Goal: Task Accomplishment & Management: Use online tool/utility

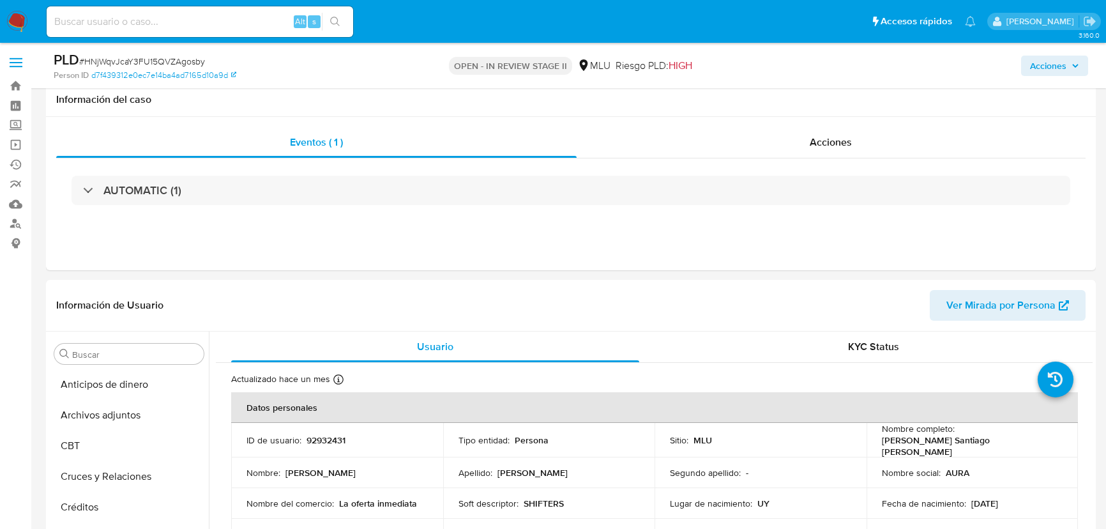
select select "10"
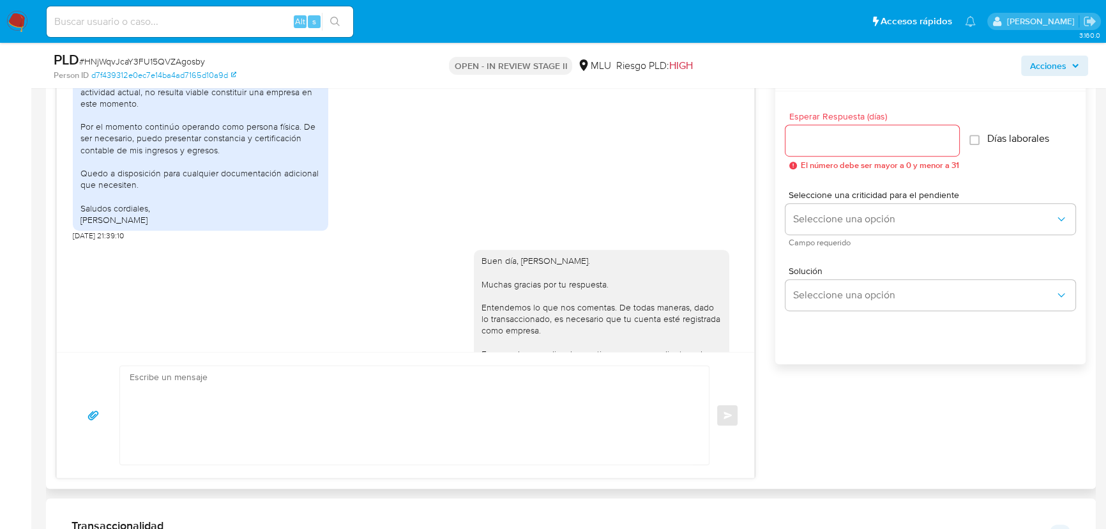
scroll to position [387, 0]
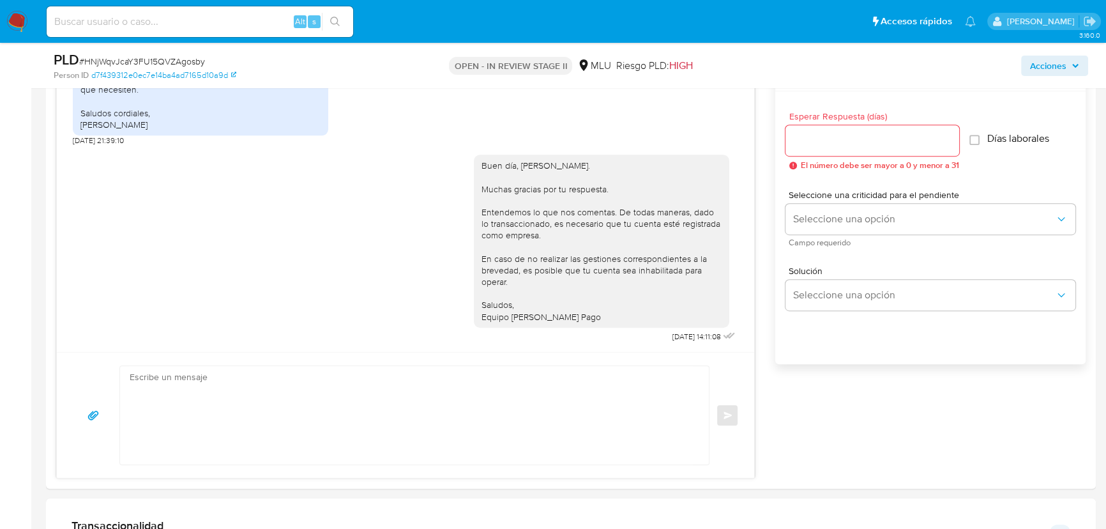
click at [22, 27] on img at bounding box center [17, 22] width 22 height 22
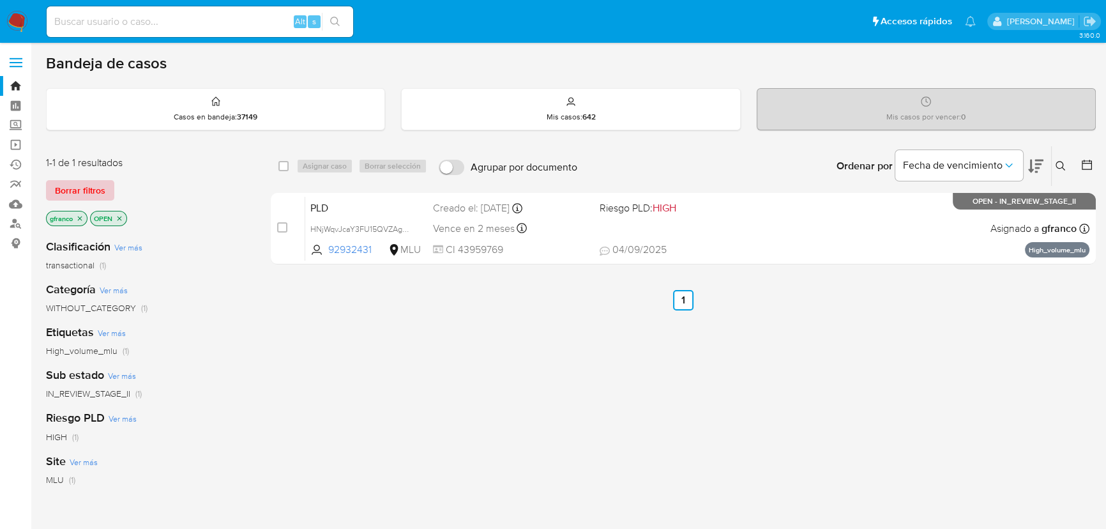
click at [103, 183] on span "Borrar filtros" at bounding box center [80, 190] width 50 height 18
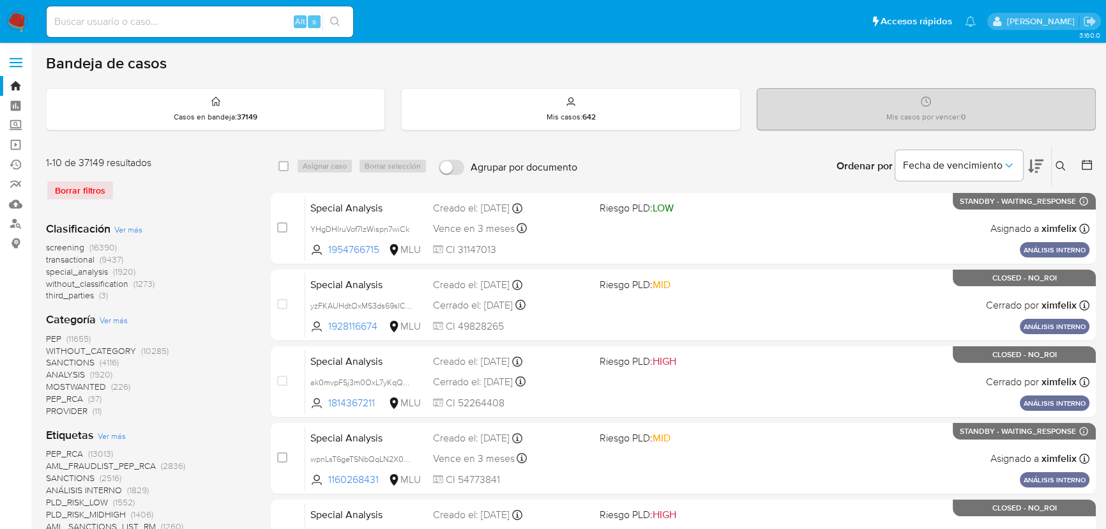
click at [1060, 161] on icon at bounding box center [1061, 166] width 10 height 10
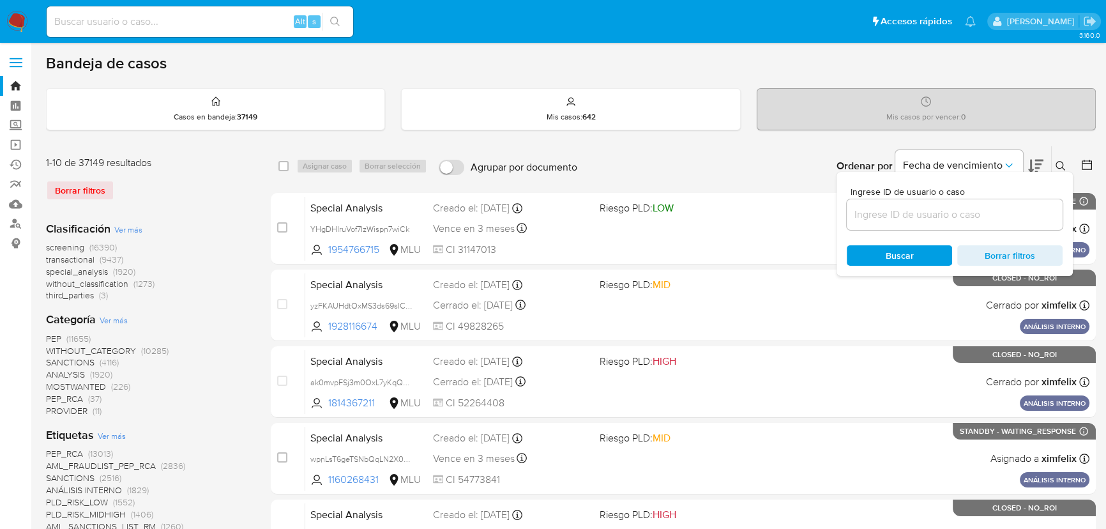
click at [917, 213] on input at bounding box center [955, 214] width 216 height 17
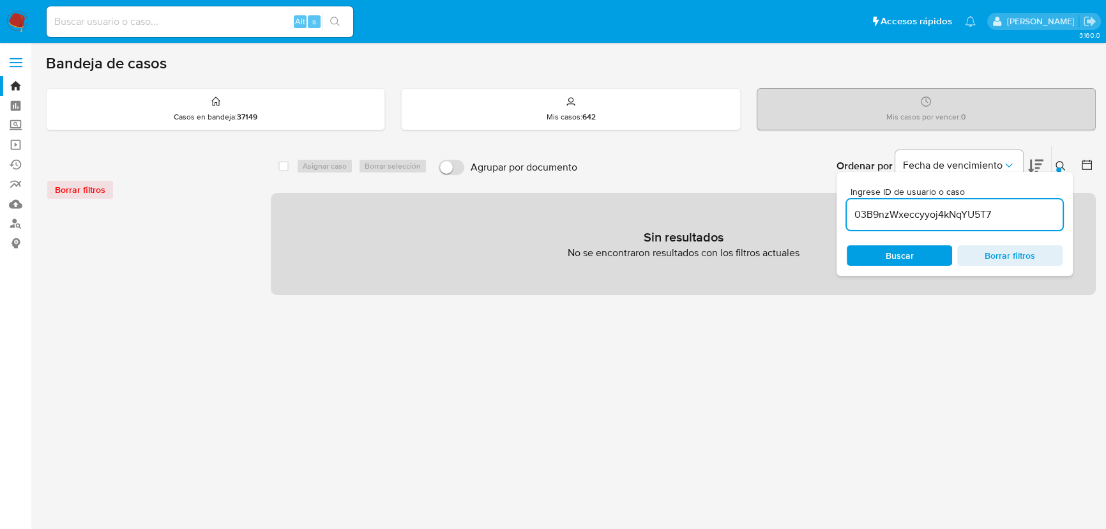
click at [1015, 213] on input "03B9nzWxeccyyoj4kNqYU5T7" at bounding box center [955, 214] width 216 height 17
type input "03B9nzWxeccyyoj4kNqYU5T7"
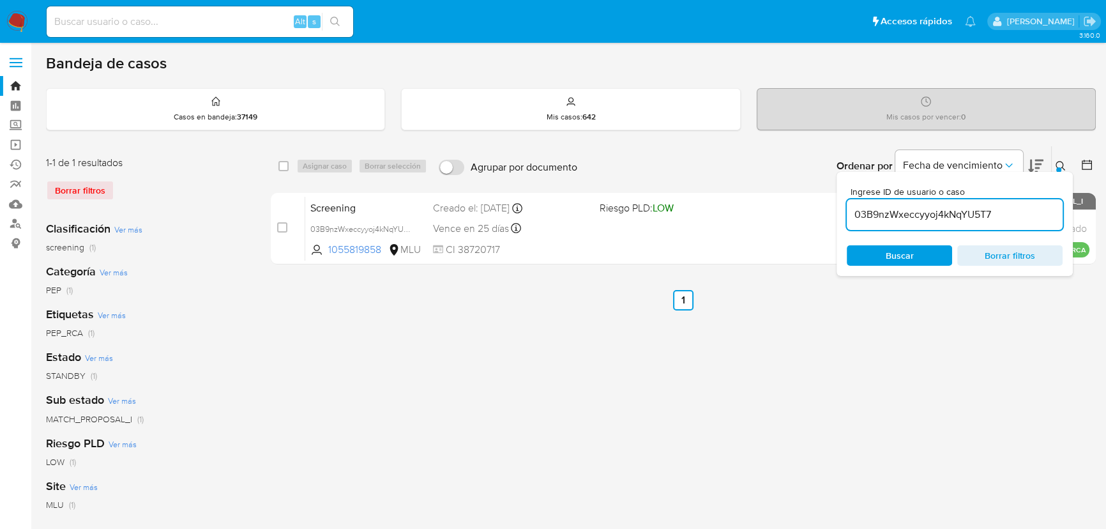
click at [545, 367] on div "select-all-cases-checkbox Asignar caso Borrar selección Agrupar por documento O…" at bounding box center [683, 426] width 825 height 561
click at [1062, 165] on icon at bounding box center [1061, 166] width 10 height 10
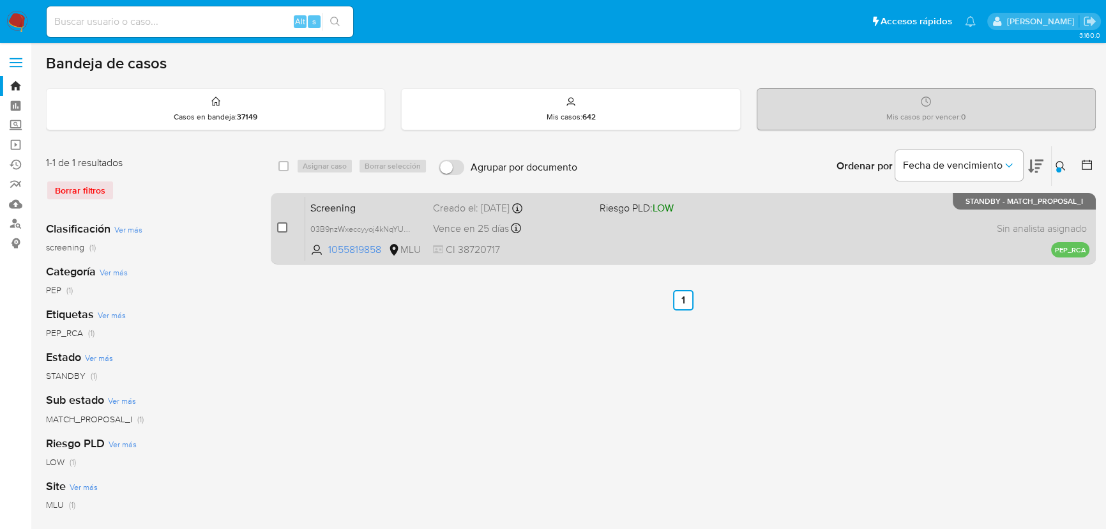
click at [278, 228] on input "checkbox" at bounding box center [282, 227] width 10 height 10
checkbox input "true"
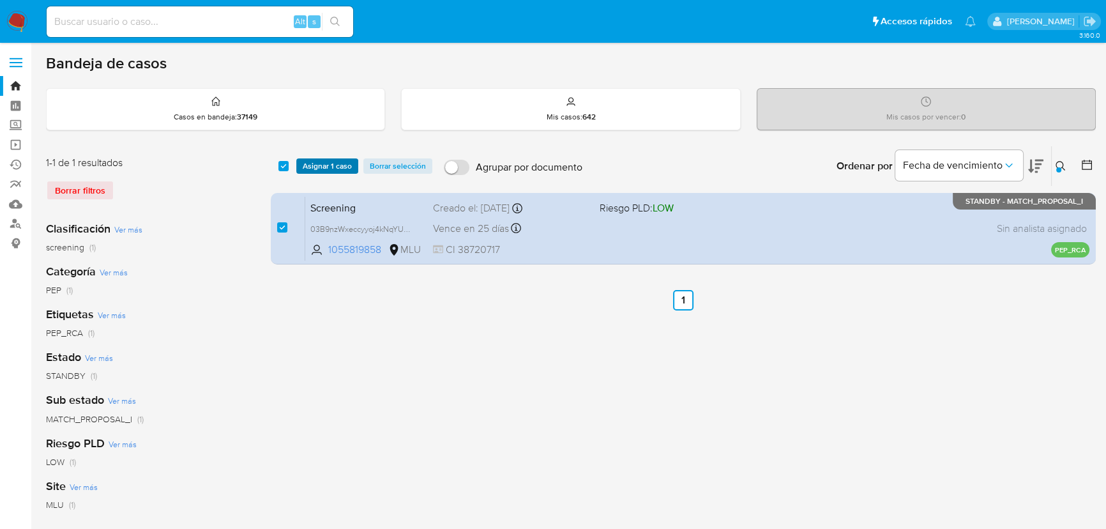
click at [328, 169] on span "Asignar 1 caso" at bounding box center [327, 166] width 49 height 13
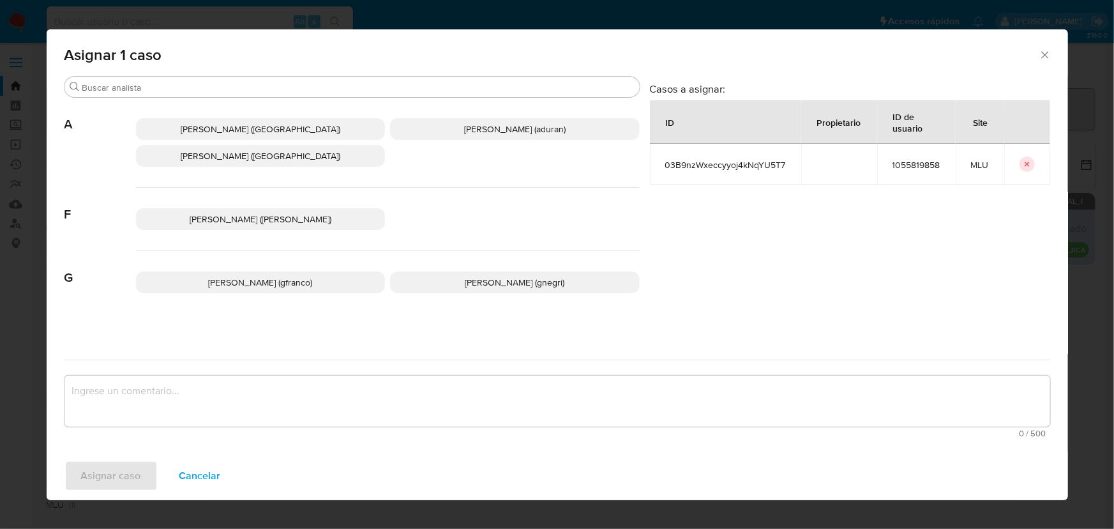
click at [248, 279] on span "[PERSON_NAME] (gfranco)" at bounding box center [260, 282] width 104 height 13
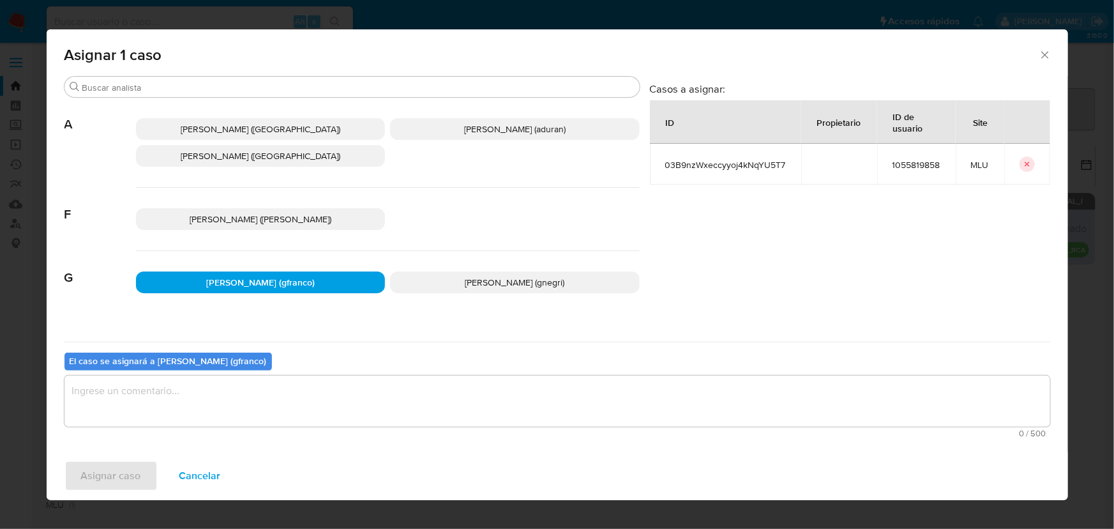
click at [239, 400] on textarea "assign-modal" at bounding box center [558, 401] width 986 height 51
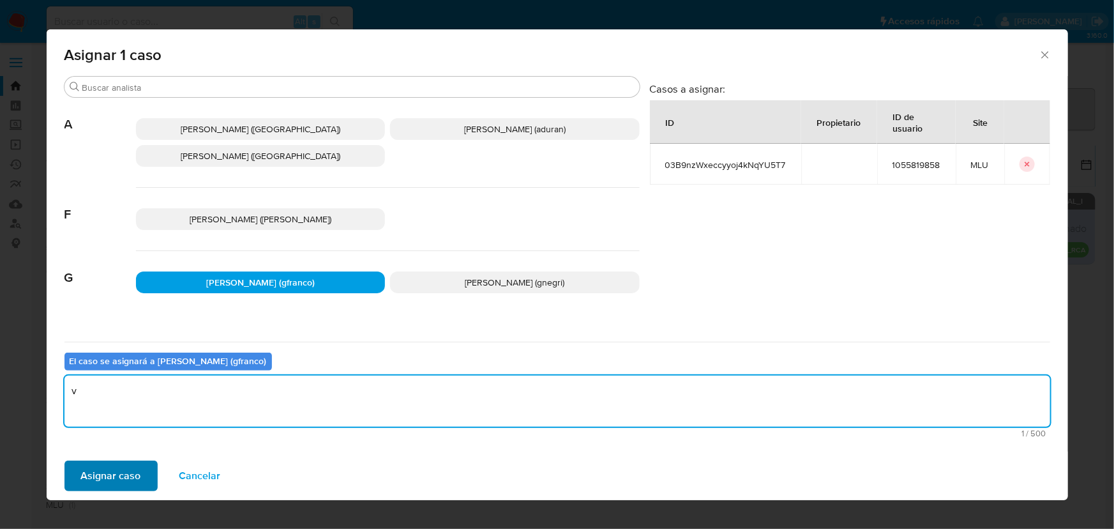
type textarea "v"
click at [93, 467] on span "Asignar caso" at bounding box center [111, 476] width 60 height 28
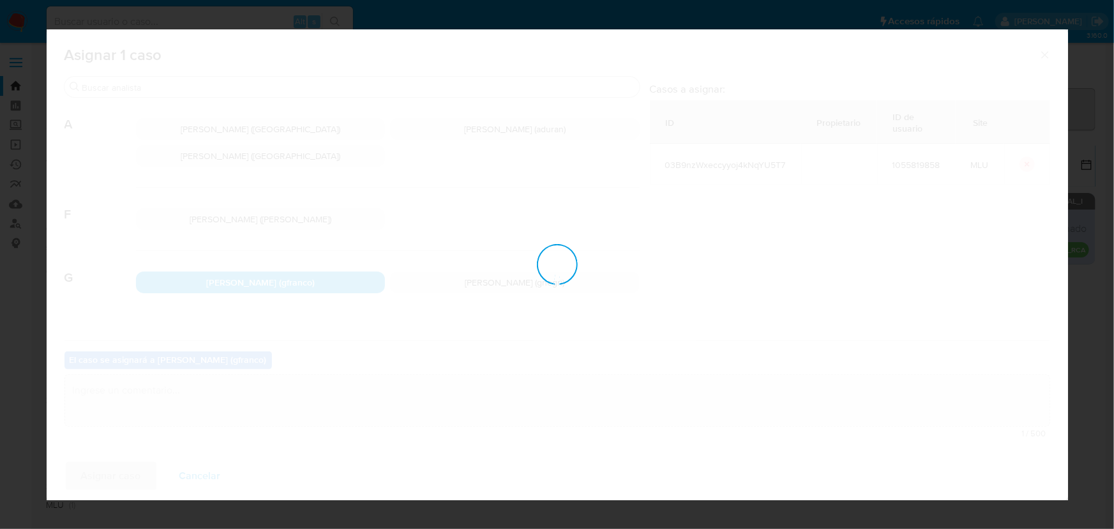
checkbox input "false"
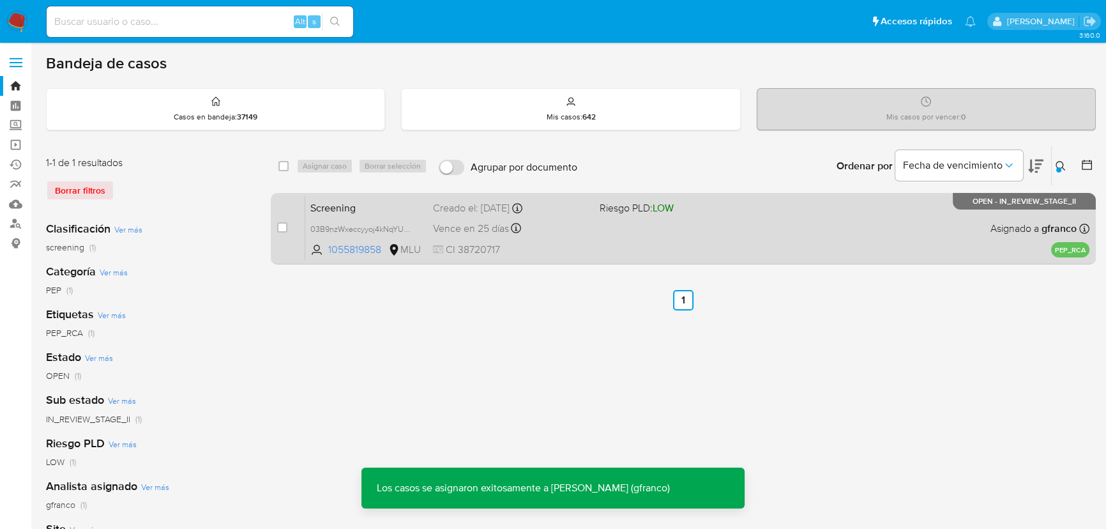
click at [609, 227] on span at bounding box center [678, 228] width 156 height 3
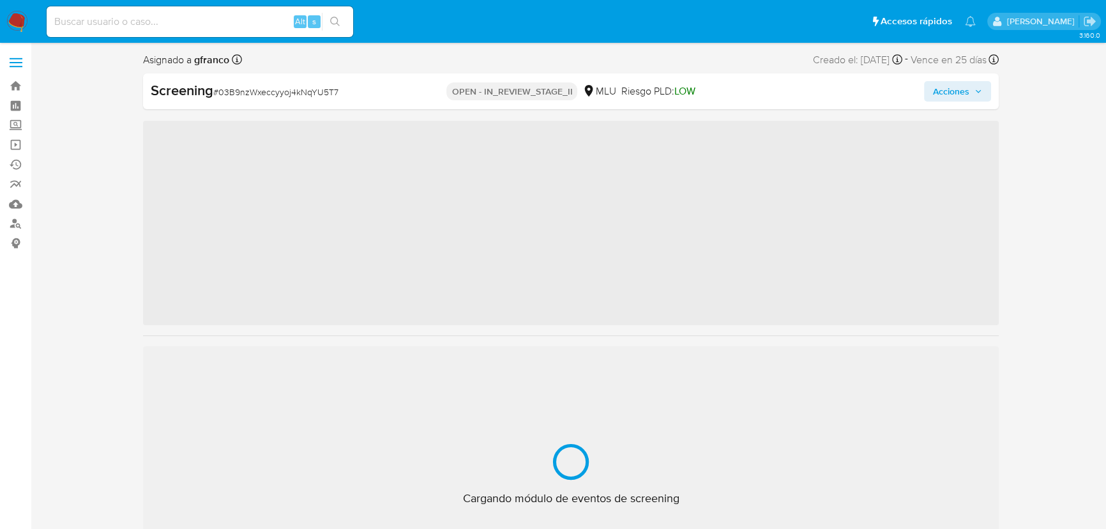
scroll to position [570, 0]
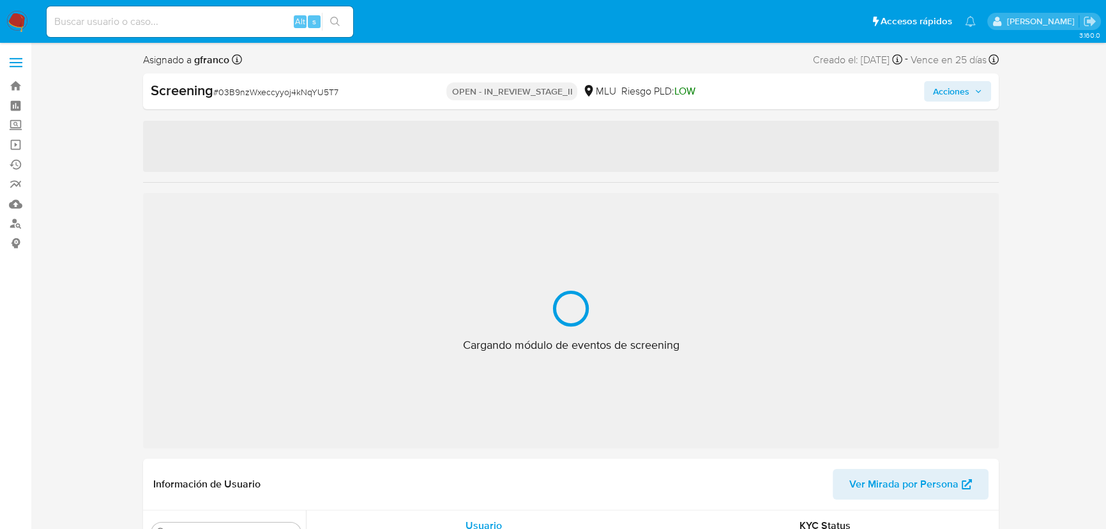
select select "10"
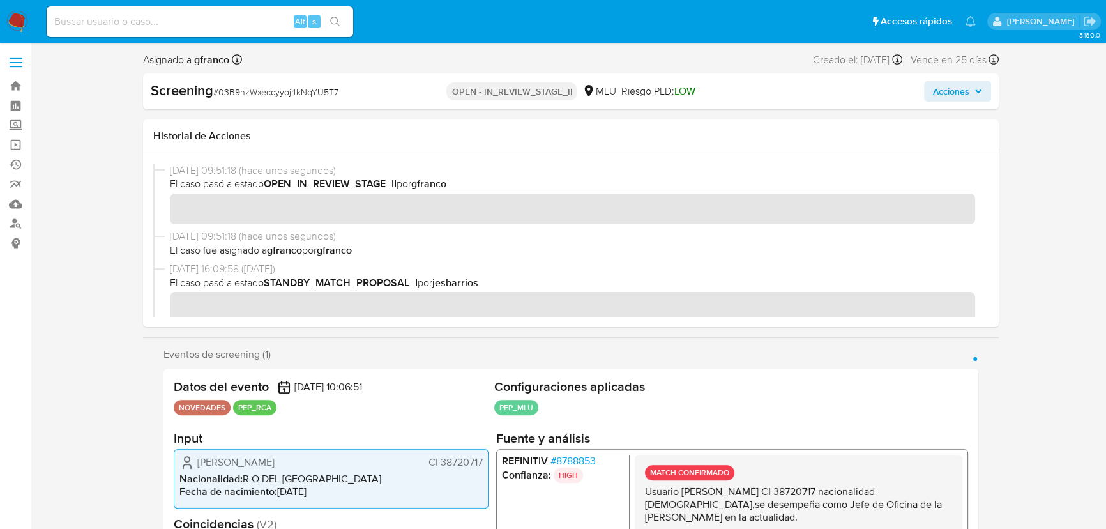
click at [462, 265] on span "[DATE] 16:09:58 ([DATE])" at bounding box center [577, 269] width 814 height 14
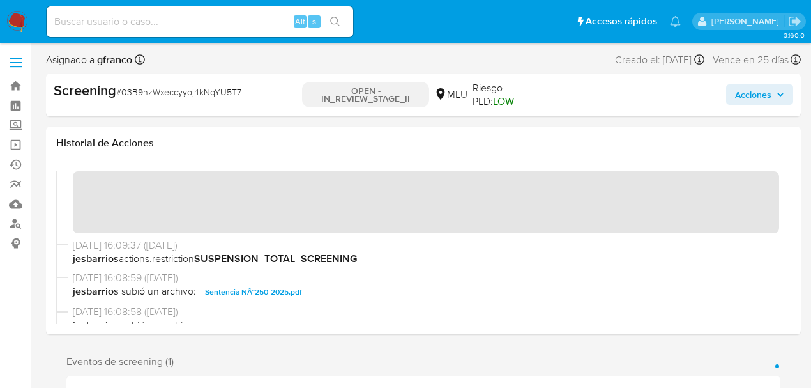
scroll to position [143, 0]
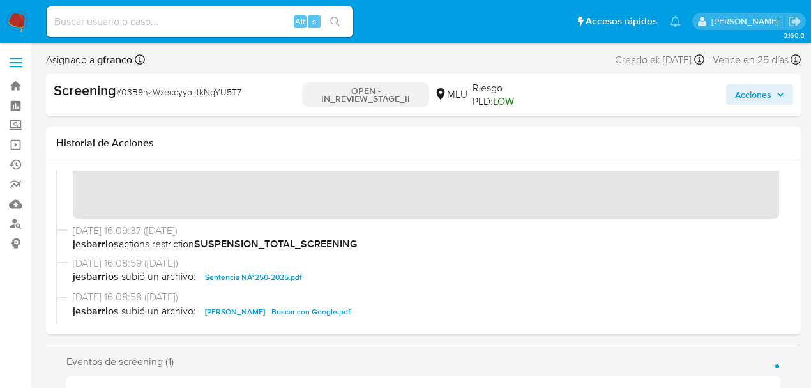
click at [262, 275] on span "Sentencia NÂ°250-2025.pdf" at bounding box center [253, 277] width 97 height 15
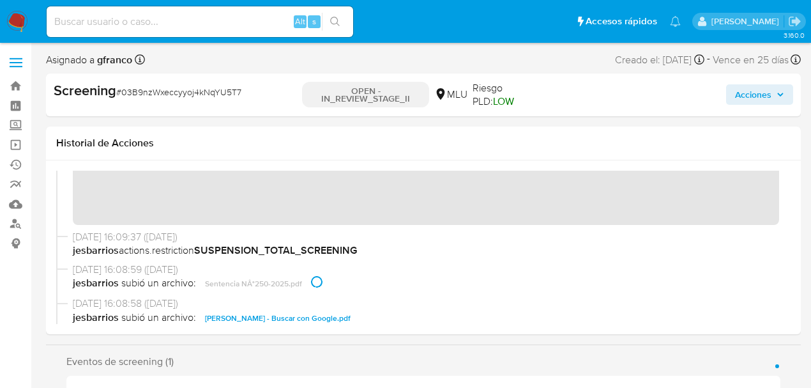
scroll to position [135, 0]
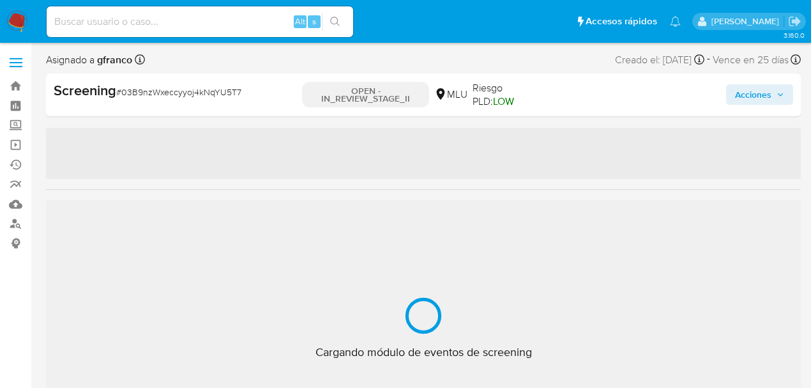
scroll to position [570, 0]
select select "10"
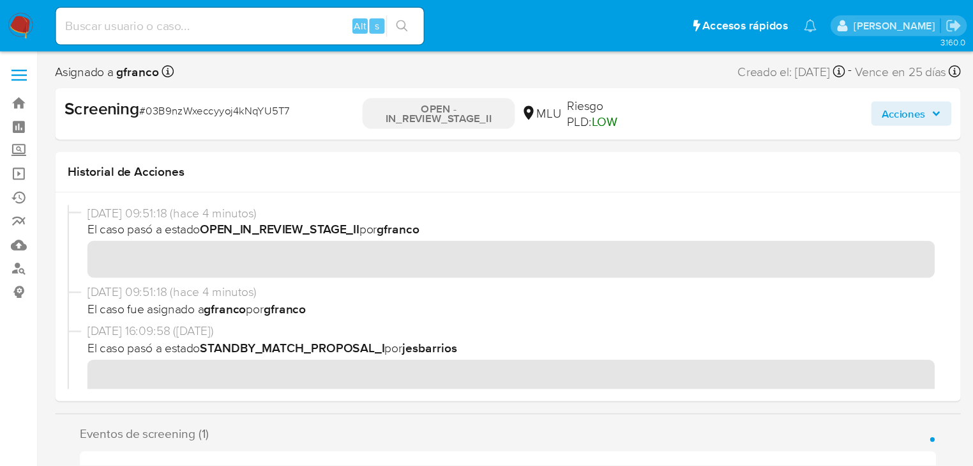
scroll to position [194, 0]
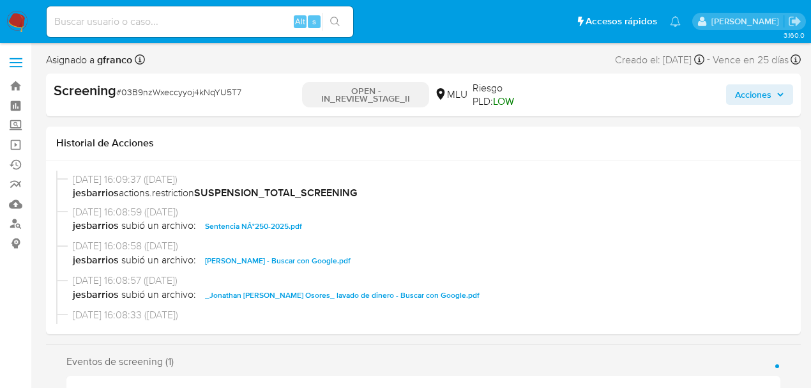
click at [248, 224] on span "Sentencia NÂ°250-2025.pdf" at bounding box center [253, 225] width 97 height 15
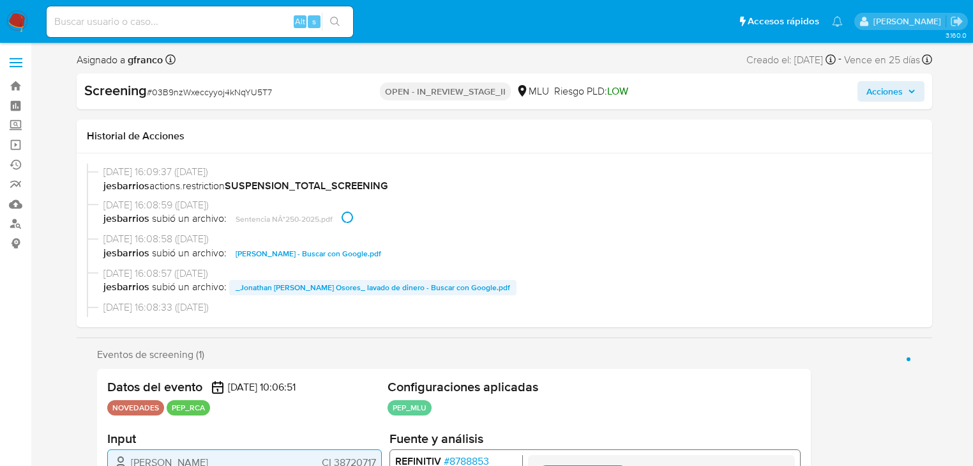
scroll to position [570, 0]
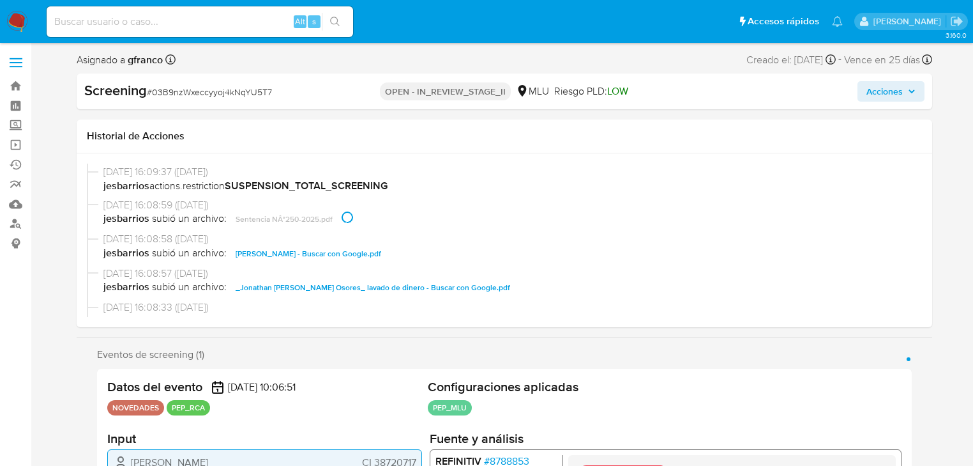
click at [517, 200] on span "17/09/2025 16:08:59 (hace 2 días)" at bounding box center [510, 205] width 814 height 14
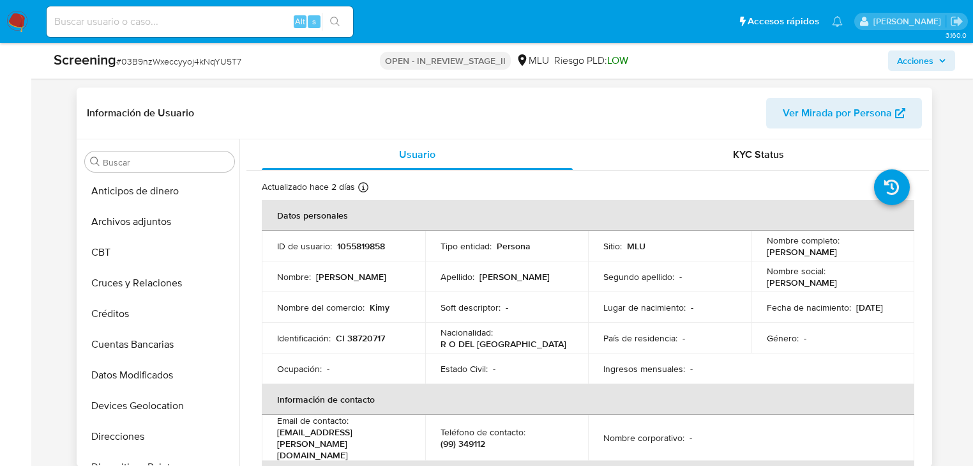
scroll to position [0, 0]
click at [158, 220] on button "Archivos adjuntos" at bounding box center [154, 223] width 149 height 31
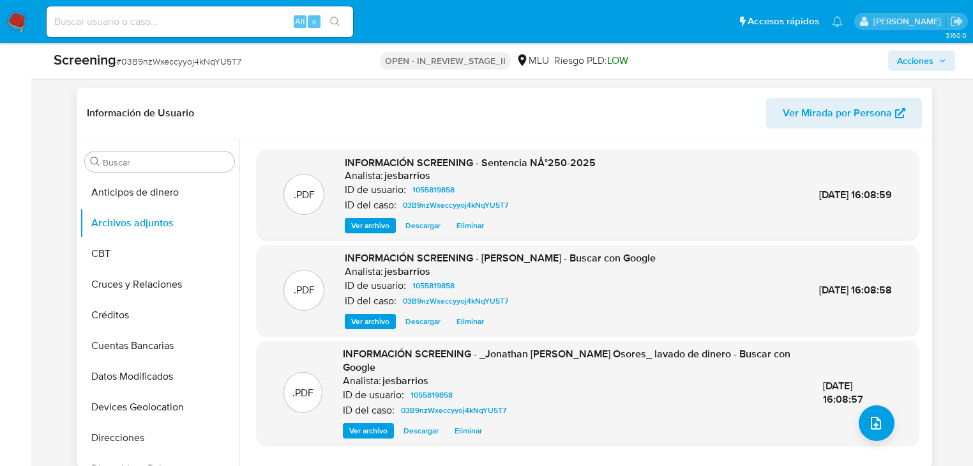
click at [413, 227] on span "Descargar" at bounding box center [423, 225] width 35 height 13
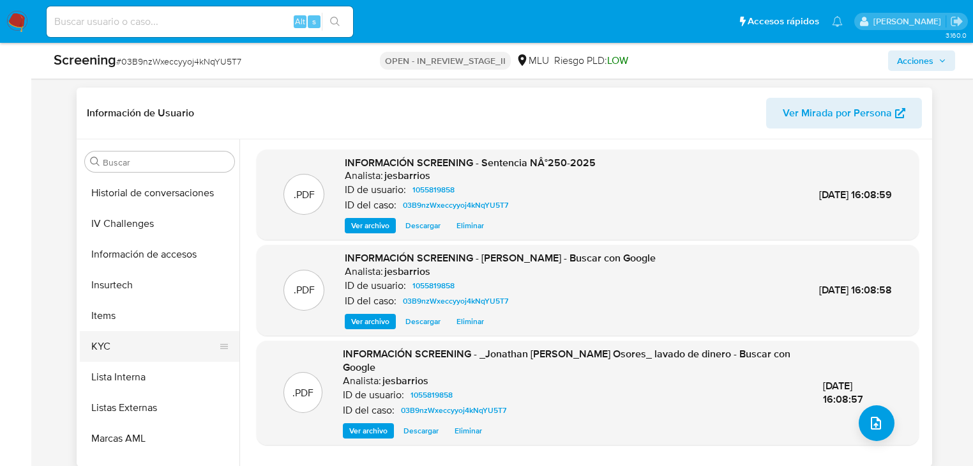
scroll to position [460, 0]
click at [136, 342] on button "KYC" at bounding box center [154, 345] width 149 height 31
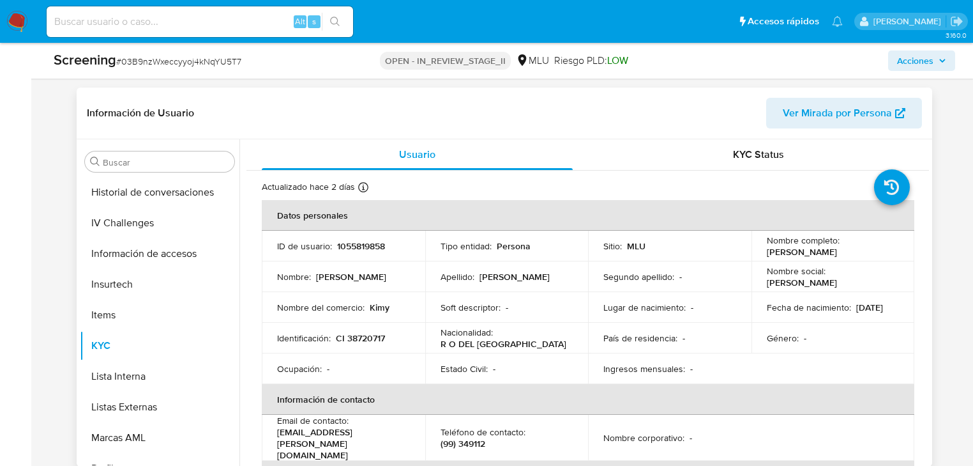
click at [779, 254] on p "Jonathan Torres Osores" at bounding box center [802, 251] width 70 height 11
click at [779, 252] on p "Jonathan Torres Osores" at bounding box center [802, 251] width 70 height 11
drag, startPoint x: 863, startPoint y: 252, endPoint x: 766, endPoint y: 252, distance: 97.7
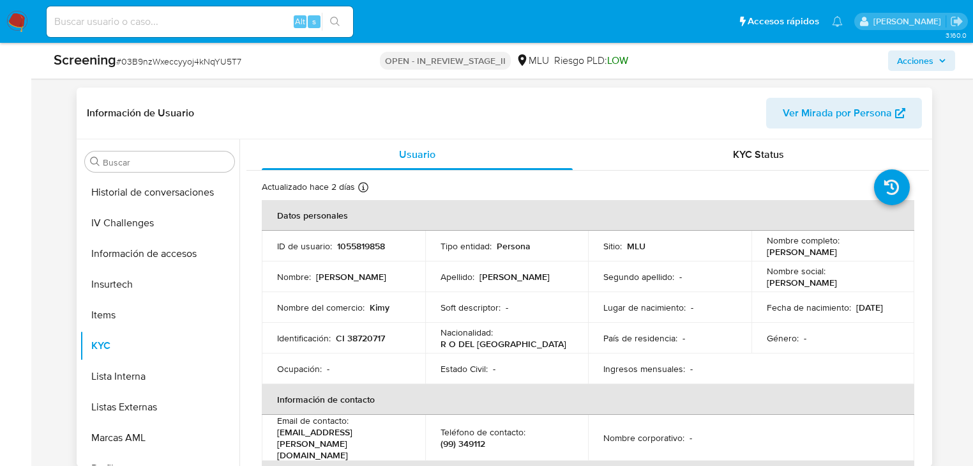
click at [767, 252] on div "Nombre completo : Jonathan Torres Osores" at bounding box center [833, 245] width 133 height 23
click at [767, 252] on p "Jonathan Torres Osores" at bounding box center [802, 251] width 70 height 11
drag, startPoint x: 761, startPoint y: 252, endPoint x: 844, endPoint y: 255, distance: 82.4
click at [817, 254] on td "Nombre completo : Jonathan Torres Osores" at bounding box center [833, 246] width 163 height 31
click at [817, 247] on p "Jonathan Torres Osores" at bounding box center [802, 251] width 70 height 11
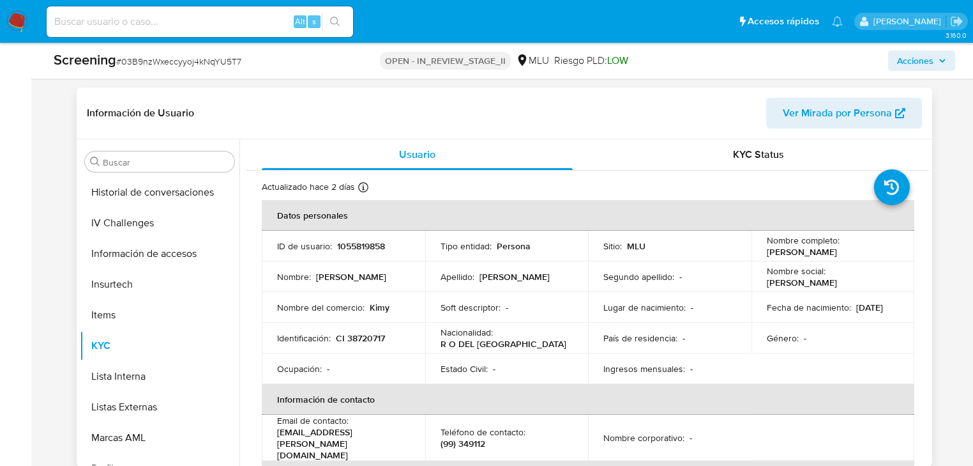
click at [817, 252] on p "Jonathan Torres Osores" at bounding box center [802, 251] width 70 height 11
click at [775, 250] on p "Jonathan Torres Osores" at bounding box center [802, 251] width 70 height 11
click at [767, 250] on p "Jonathan Torres Osores" at bounding box center [802, 251] width 70 height 11
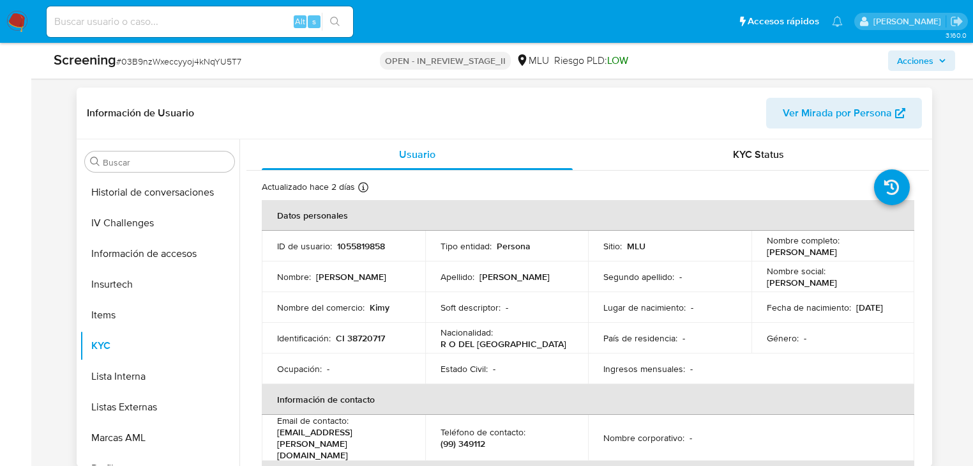
drag, startPoint x: 763, startPoint y: 250, endPoint x: 866, endPoint y: 251, distance: 102.8
click at [817, 251] on div "Nombre completo : Jonathan Torres Osores" at bounding box center [833, 245] width 133 height 23
drag, startPoint x: 843, startPoint y: 252, endPoint x: 773, endPoint y: 252, distance: 70.3
click at [773, 252] on div "Nombre completo : Jonathan Torres Osores" at bounding box center [833, 245] width 133 height 23
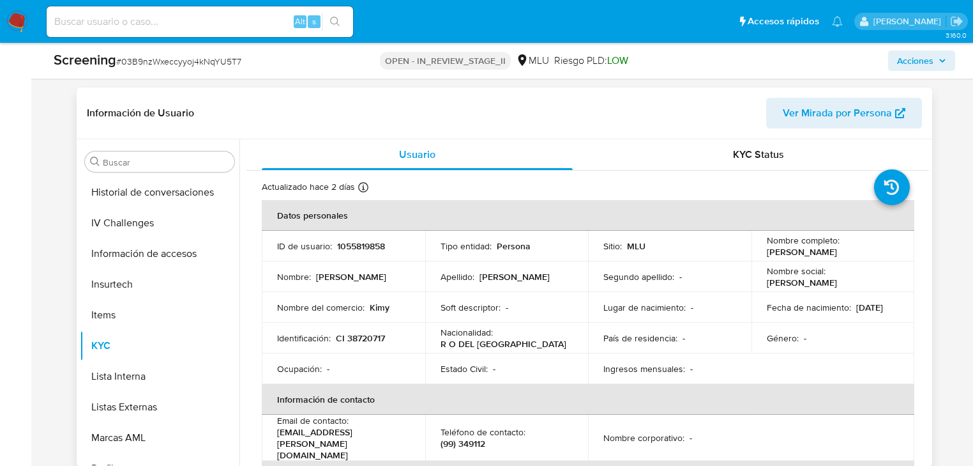
drag, startPoint x: 762, startPoint y: 252, endPoint x: 854, endPoint y: 253, distance: 92.0
click at [817, 253] on td "Nombre completo : Jonathan Torres Osores" at bounding box center [833, 246] width 163 height 31
click at [817, 253] on p "Jonathan Torres Osores" at bounding box center [802, 251] width 70 height 11
drag, startPoint x: 854, startPoint y: 253, endPoint x: 787, endPoint y: 252, distance: 66.4
click at [787, 252] on p "Jonathan Torres Osores" at bounding box center [802, 251] width 70 height 11
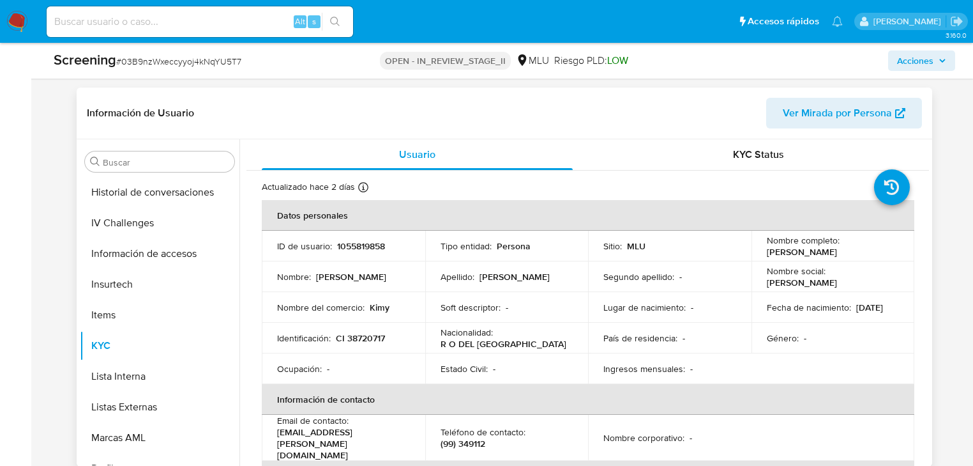
click at [787, 252] on p "Jonathan Torres Osores" at bounding box center [802, 251] width 70 height 11
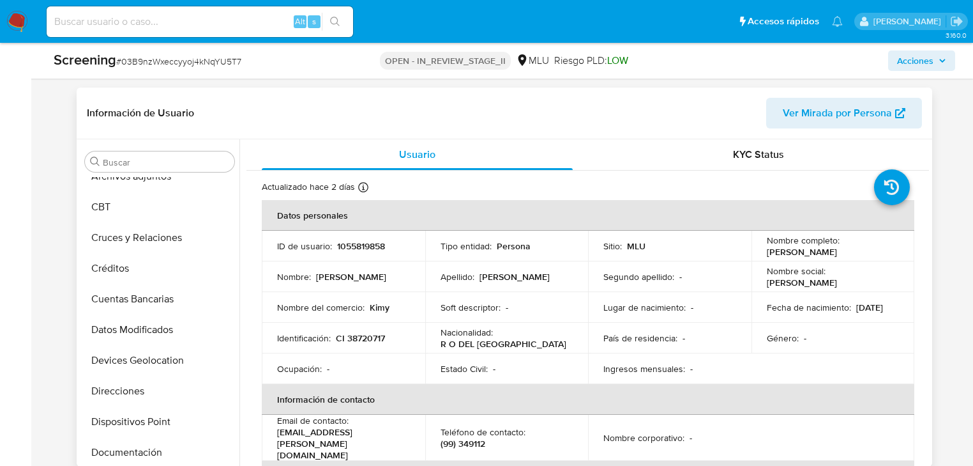
scroll to position [0, 0]
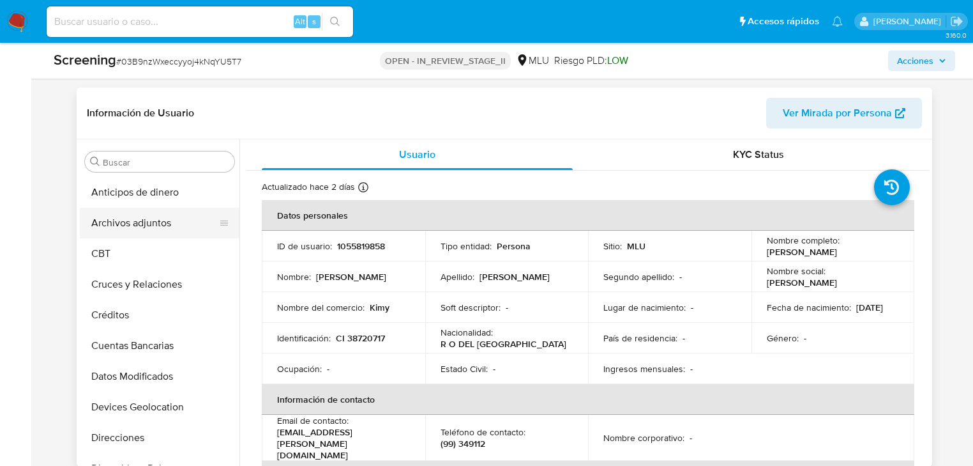
click at [133, 217] on button "Archivos adjuntos" at bounding box center [154, 223] width 149 height 31
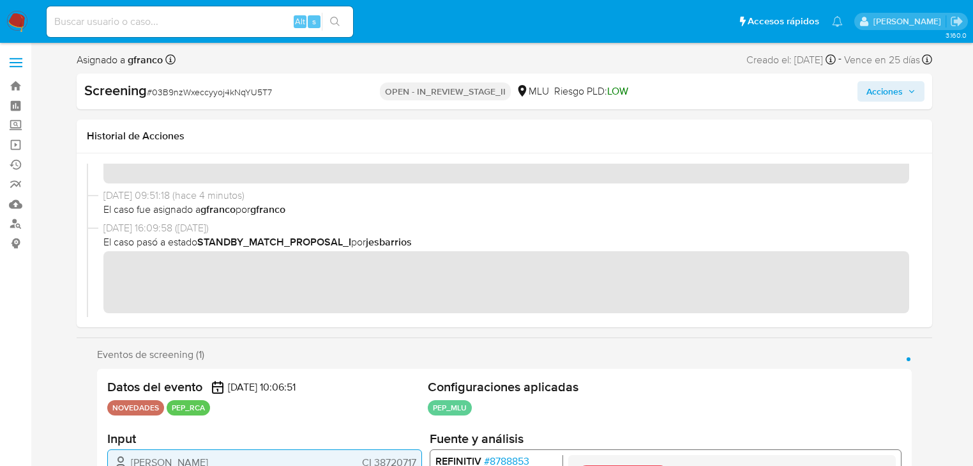
scroll to position [92, 0]
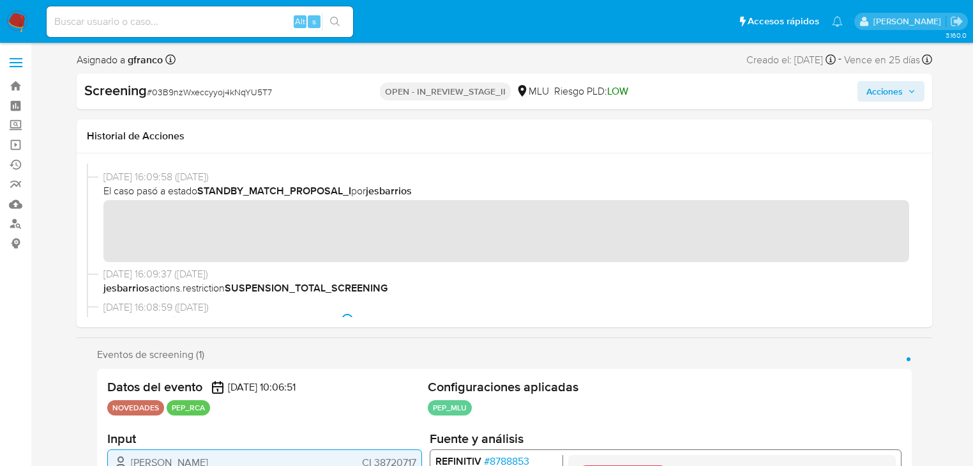
click at [365, 194] on div "17/09/2025 16:09:58 (hace 2 días) El caso pasó a estado STANDBY_MATCH_PROPOSAL_…" at bounding box center [510, 216] width 814 height 92
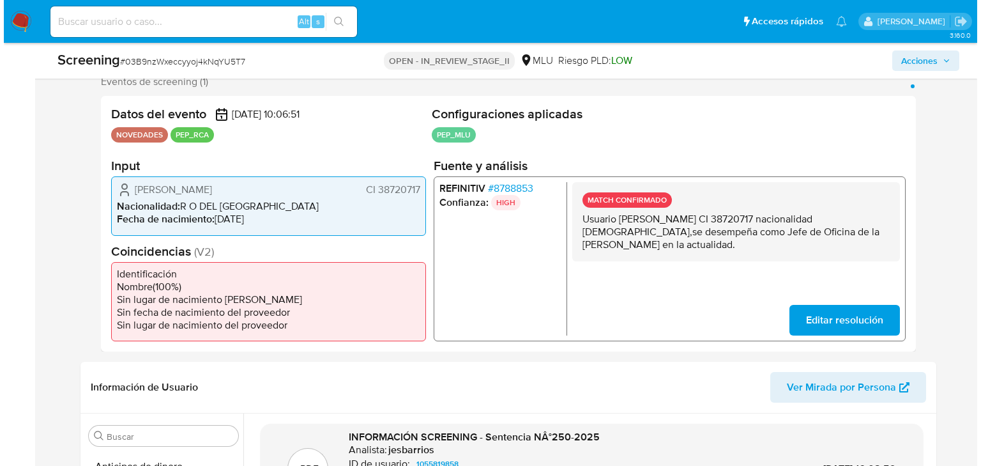
scroll to position [255, 0]
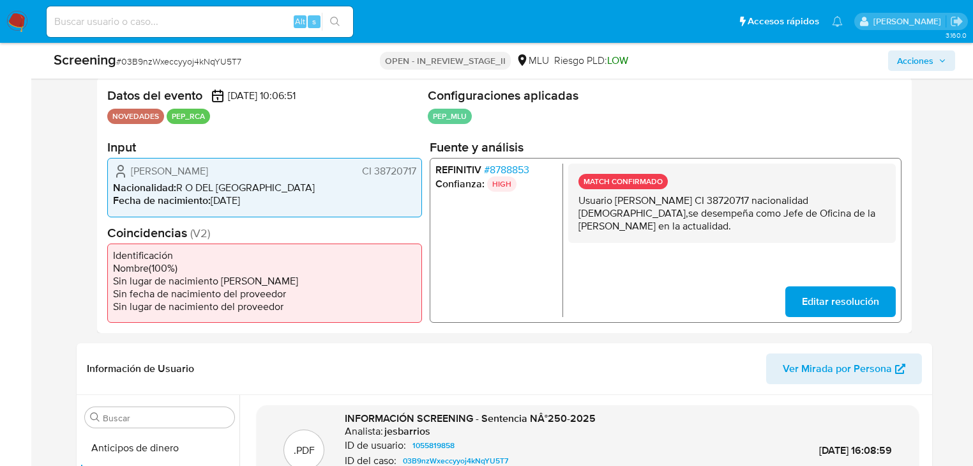
click at [513, 163] on span "# 8788853" at bounding box center [506, 169] width 45 height 13
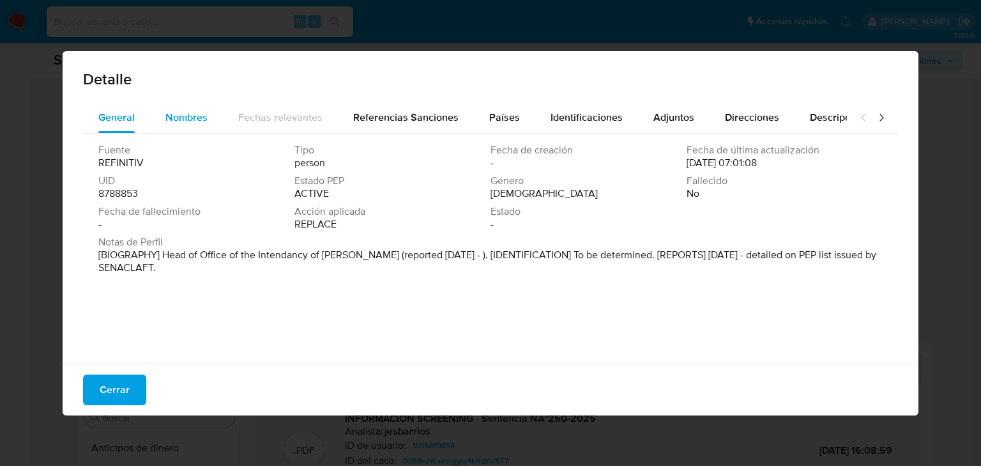
click at [208, 118] on button "Nombres" at bounding box center [186, 117] width 73 height 31
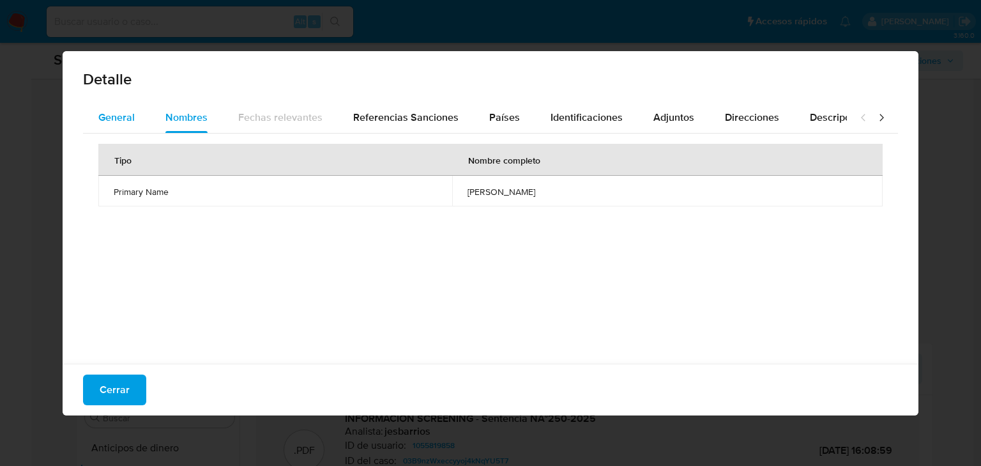
click at [113, 121] on span "General" at bounding box center [116, 117] width 36 height 15
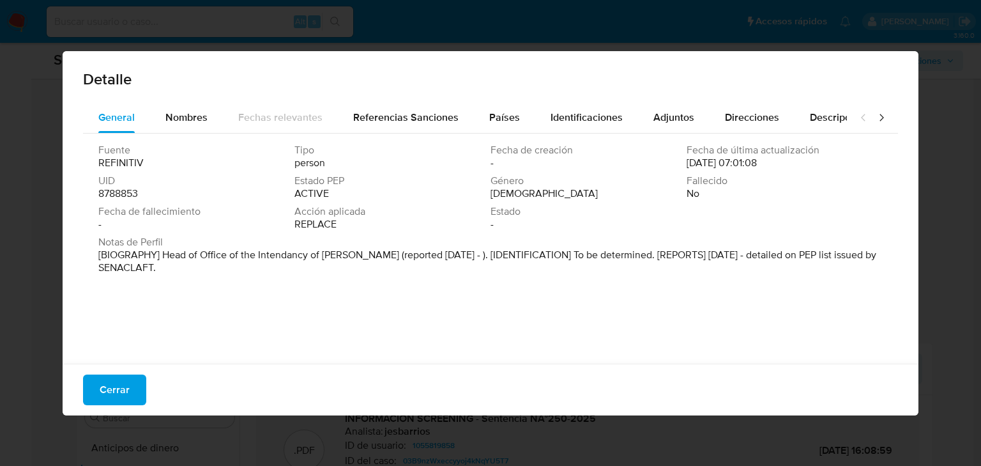
drag, startPoint x: 186, startPoint y: 255, endPoint x: 600, endPoint y: 258, distance: 413.9
click at [588, 257] on p "[BIOGRAPHY] Head of Office of the Intendancy of Soriano (reported Sep 2025 - ).…" at bounding box center [489, 261] width 782 height 26
drag, startPoint x: 773, startPoint y: 249, endPoint x: 797, endPoint y: 249, distance: 24.3
click at [797, 249] on p "[BIOGRAPHY] Head of Office of the Intendancy of Soriano (reported Sep 2025 - ).…" at bounding box center [489, 261] width 782 height 26
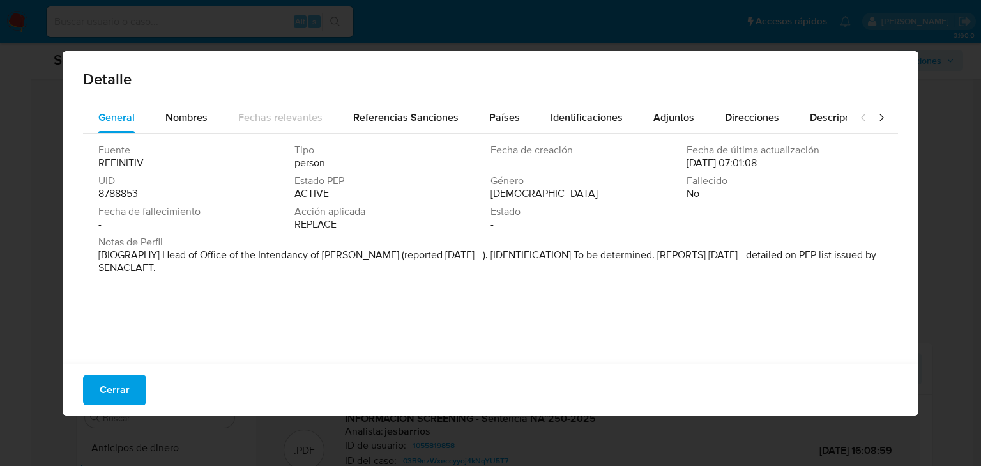
drag, startPoint x: 158, startPoint y: 253, endPoint x: 431, endPoint y: 253, distance: 273.3
click at [431, 253] on p "[BIOGRAPHY] Head of Office of the Intendancy of Soriano (reported Sep 2025 - ).…" at bounding box center [489, 261] width 782 height 26
click at [428, 124] on span "Referencias Sanciones" at bounding box center [405, 117] width 105 height 15
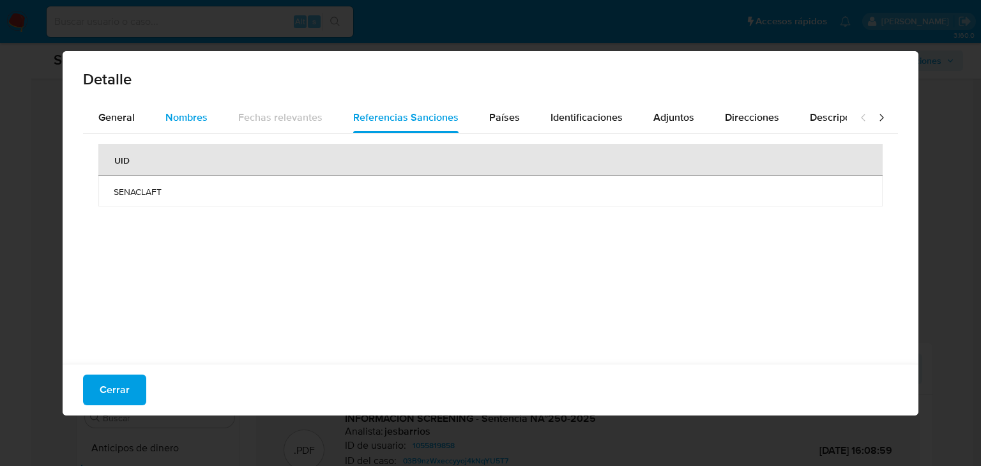
click at [204, 114] on span "Nombres" at bounding box center [186, 117] width 42 height 15
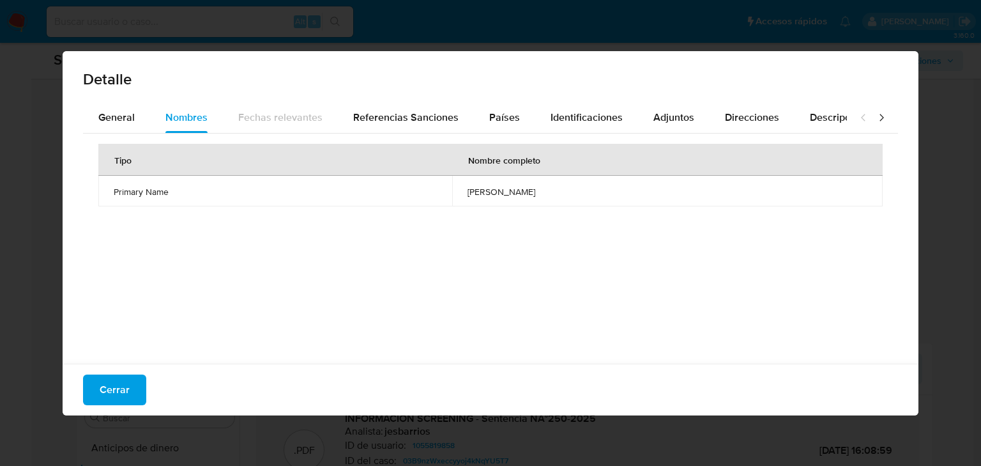
click at [817, 114] on icon at bounding box center [881, 117] width 4 height 7
click at [817, 118] on icon at bounding box center [863, 117] width 13 height 13
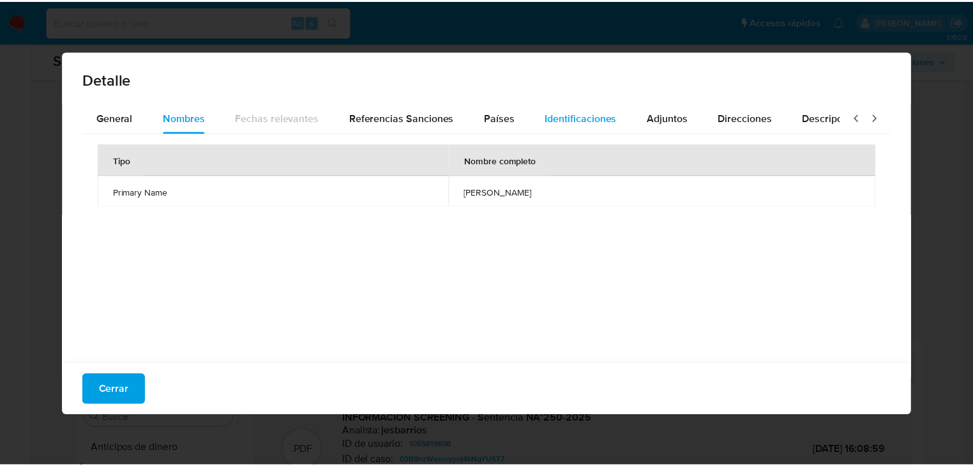
scroll to position [0, 0]
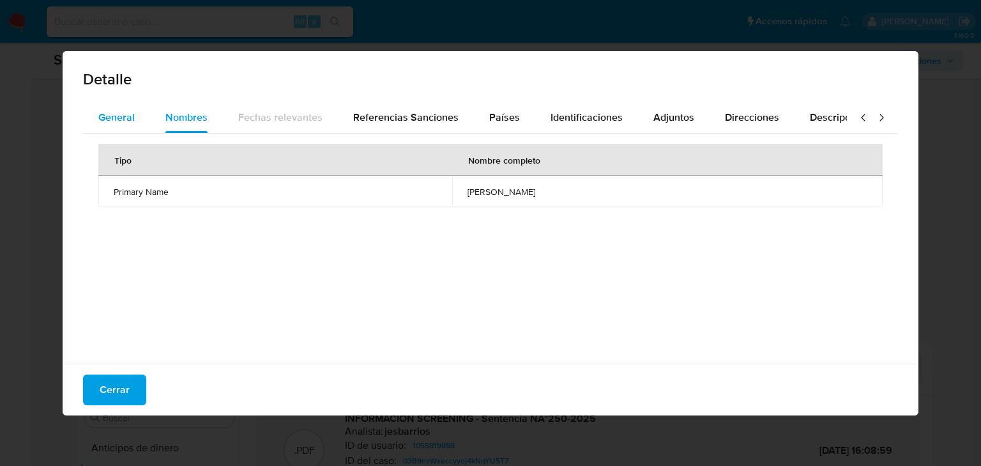
click at [102, 120] on span "General" at bounding box center [116, 117] width 36 height 15
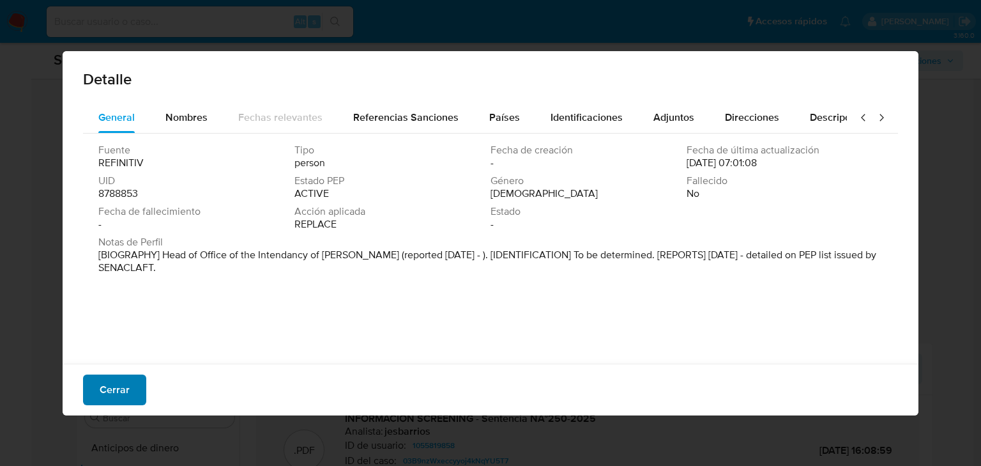
click at [100, 387] on span "Cerrar" at bounding box center [115, 390] width 30 height 28
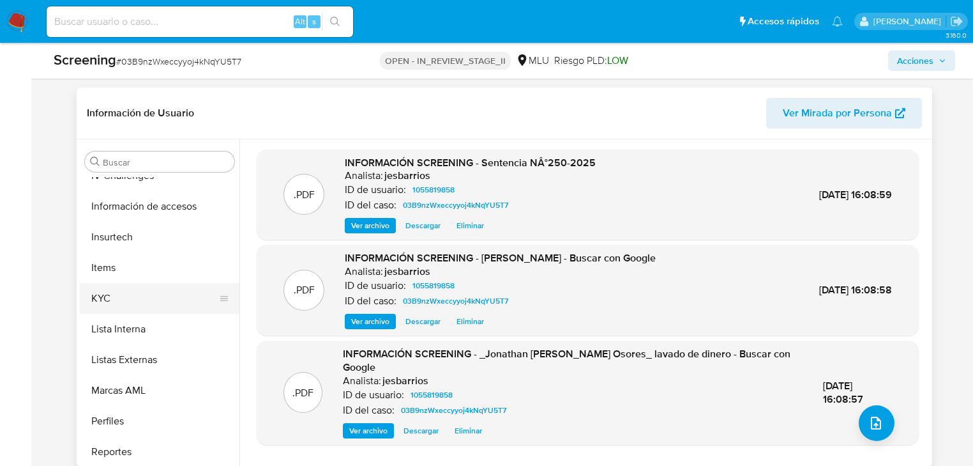
scroll to position [511, 0]
click at [153, 300] on button "KYC" at bounding box center [154, 294] width 149 height 31
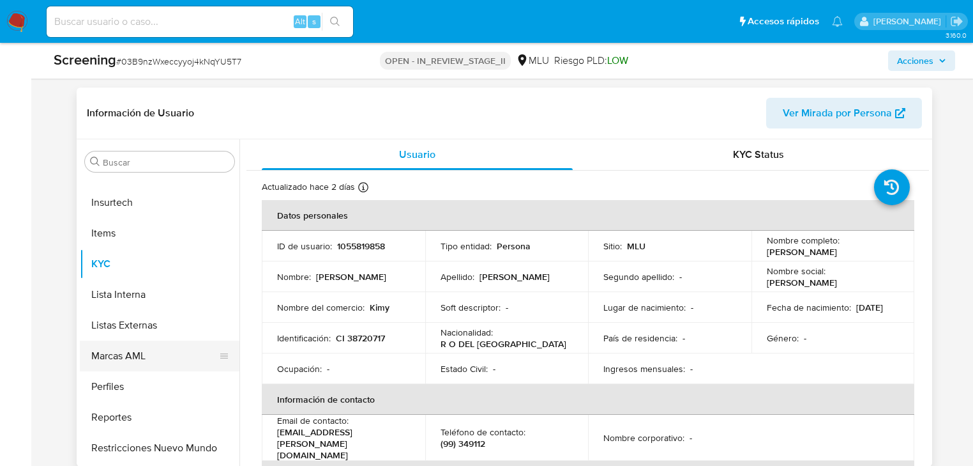
scroll to position [570, 0]
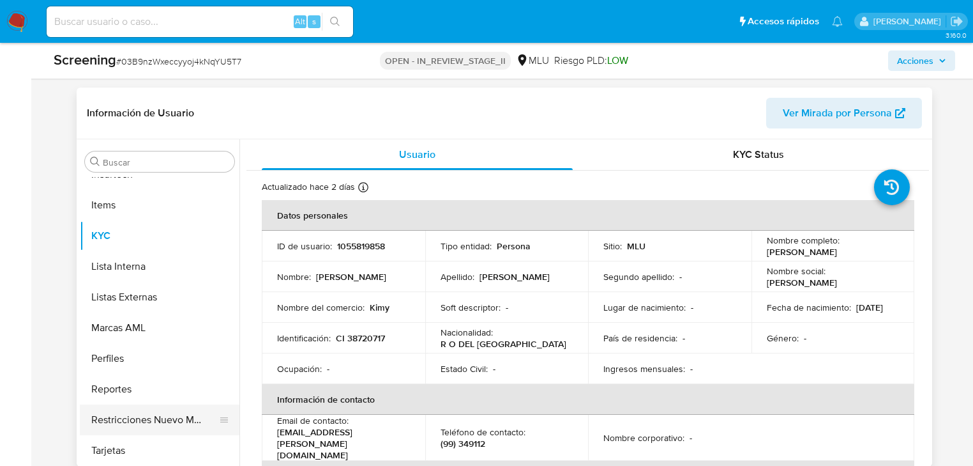
click at [146, 387] on button "Restricciones Nuevo Mundo" at bounding box center [154, 419] width 149 height 31
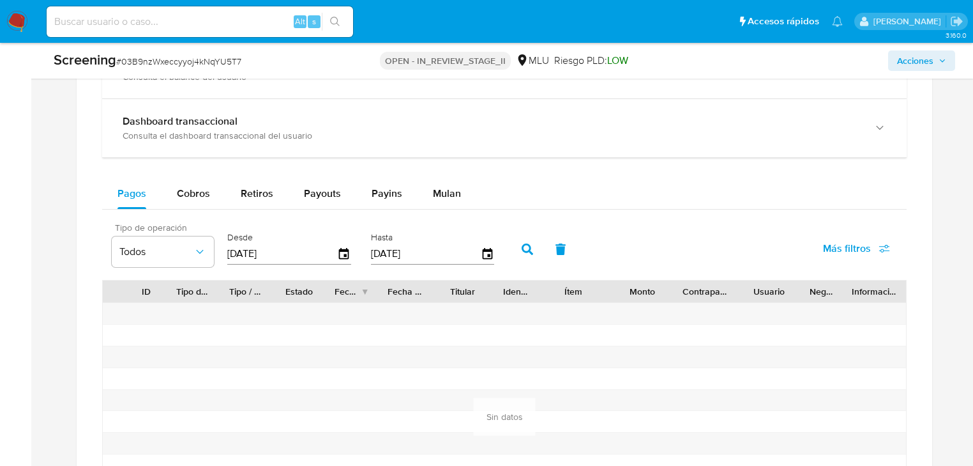
scroll to position [1279, 0]
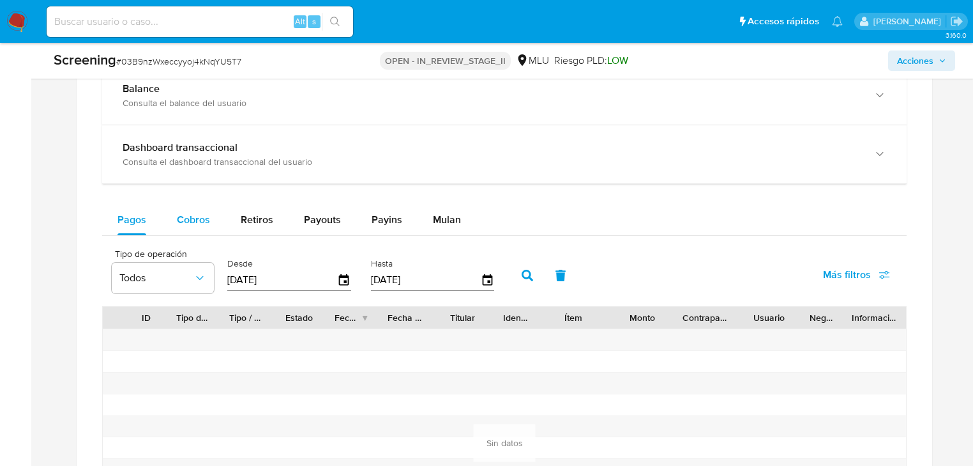
click at [222, 218] on button "Cobros" at bounding box center [194, 219] width 64 height 31
select select "10"
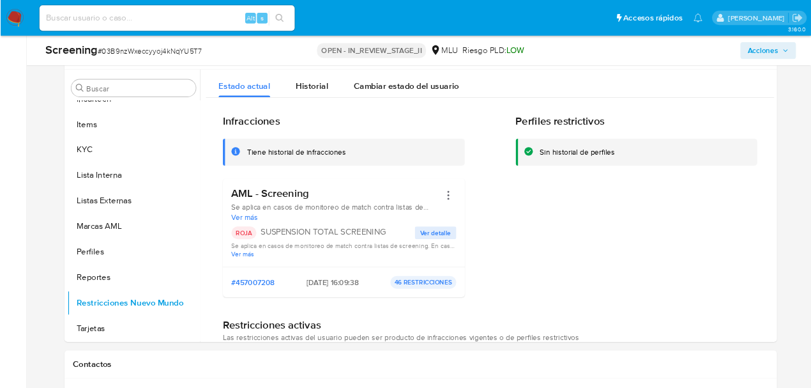
scroll to position [0, 0]
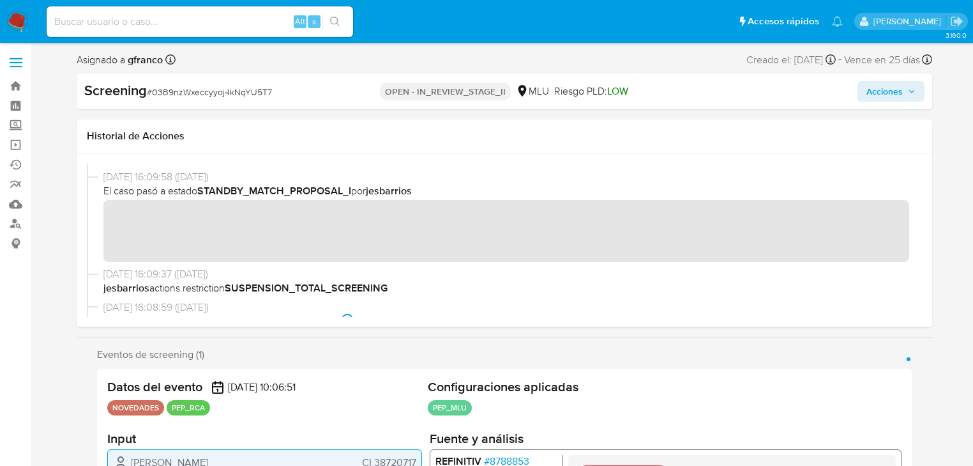
type button "1"
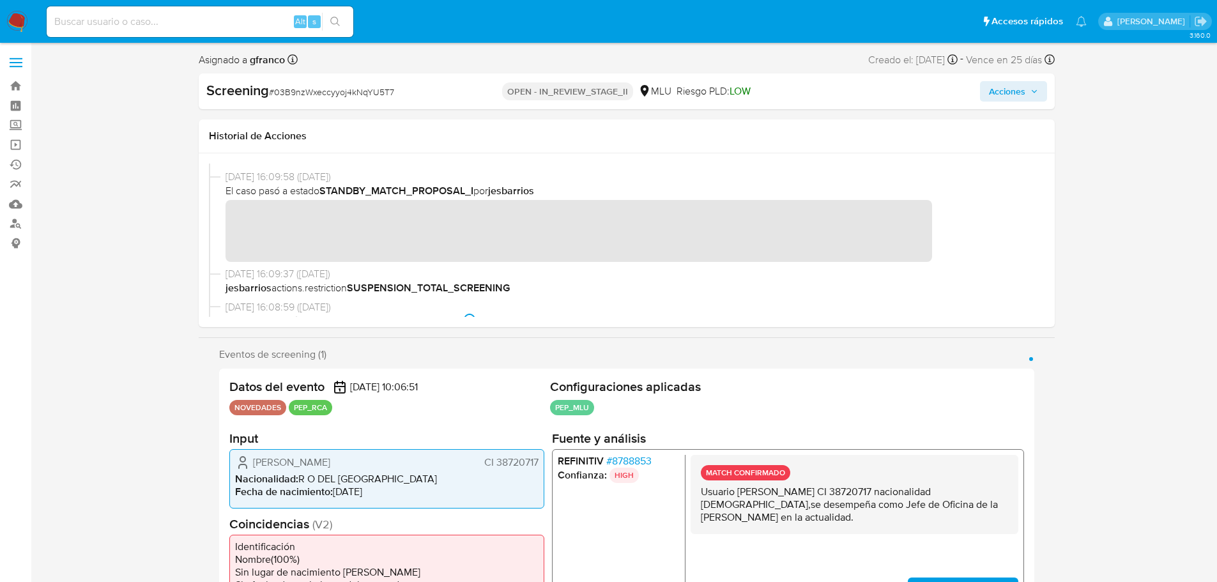
scroll to position [570, 0]
